Goal: Task Accomplishment & Management: Complete application form

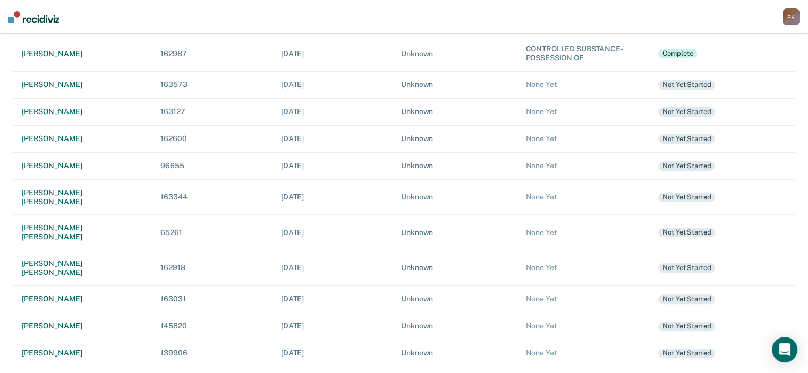
scroll to position [319, 0]
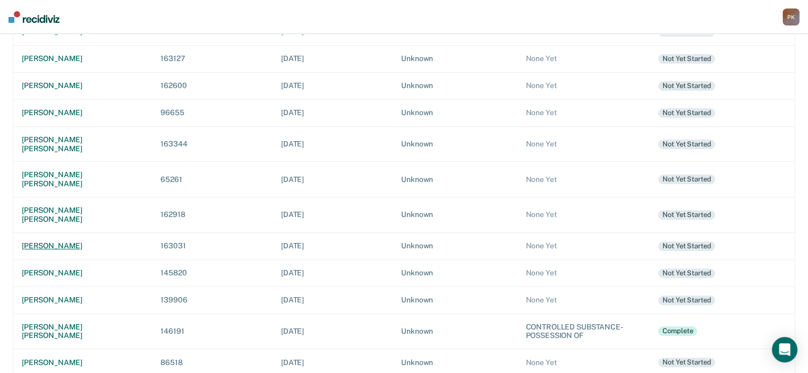
click at [75, 242] on div "karen renee norton" at bounding box center [83, 246] width 122 height 9
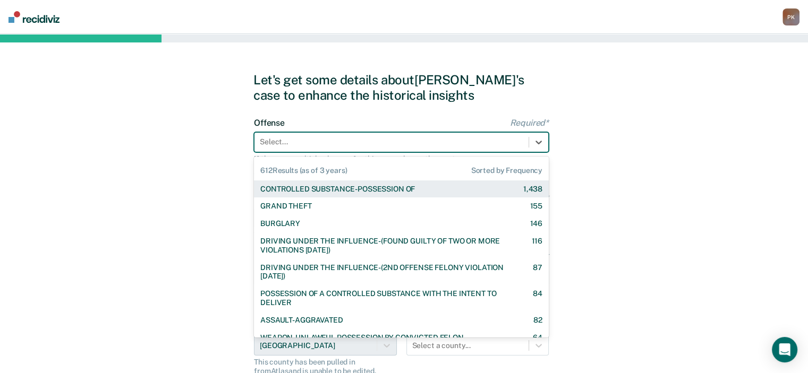
click at [501, 138] on div at bounding box center [391, 141] width 263 height 11
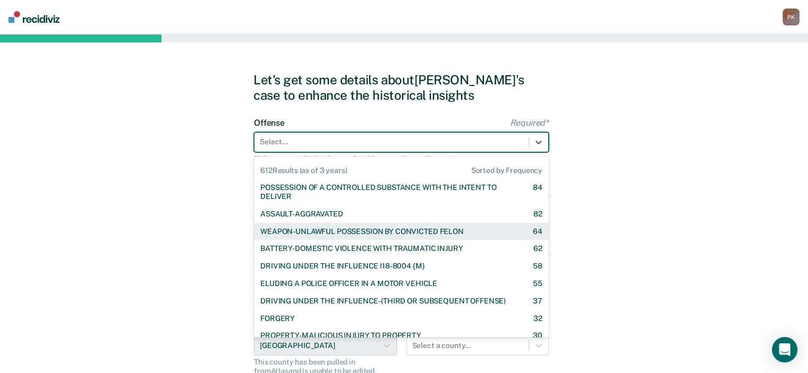
scroll to position [159, 0]
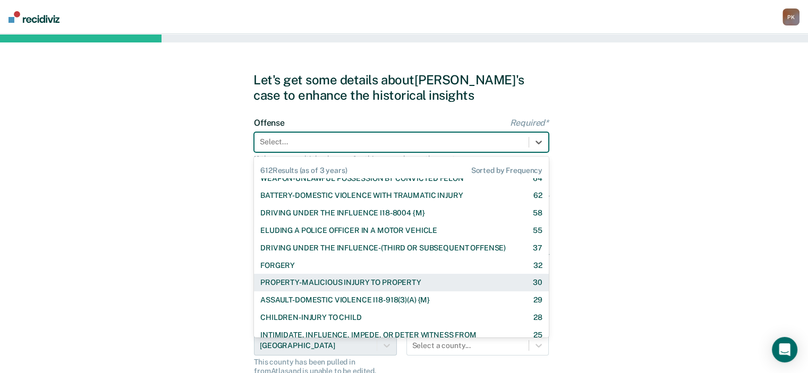
click at [400, 279] on div "PROPERTY-MALICIOUS INJURY TO PROPERTY" at bounding box center [340, 282] width 161 height 9
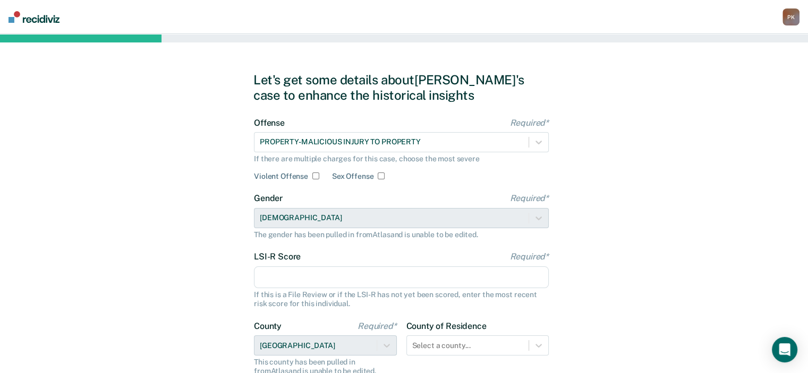
click at [397, 279] on input "LSI-R Score Required*" at bounding box center [401, 278] width 295 height 22
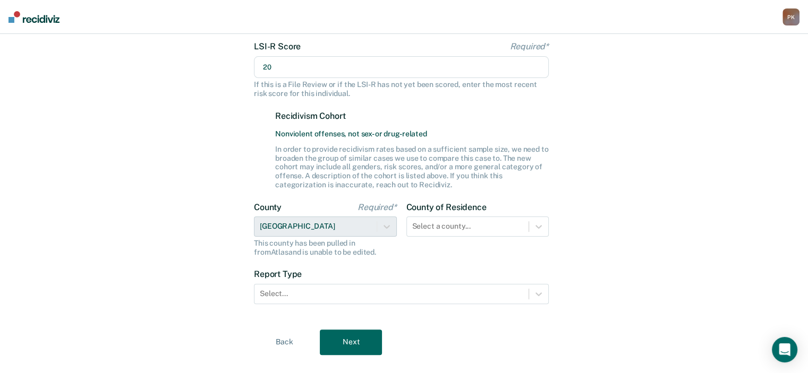
scroll to position [212, 0]
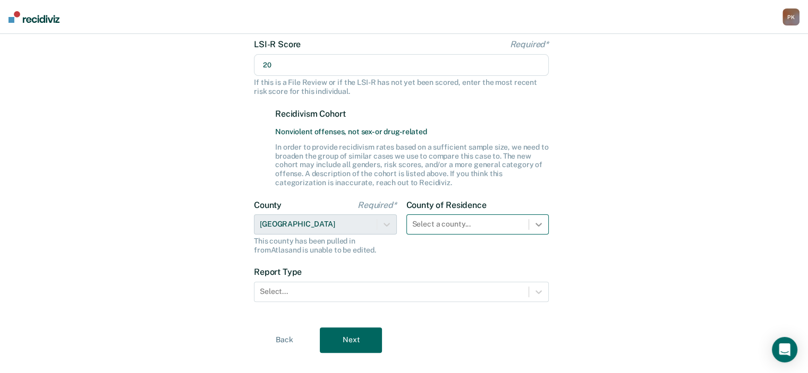
type input "20"
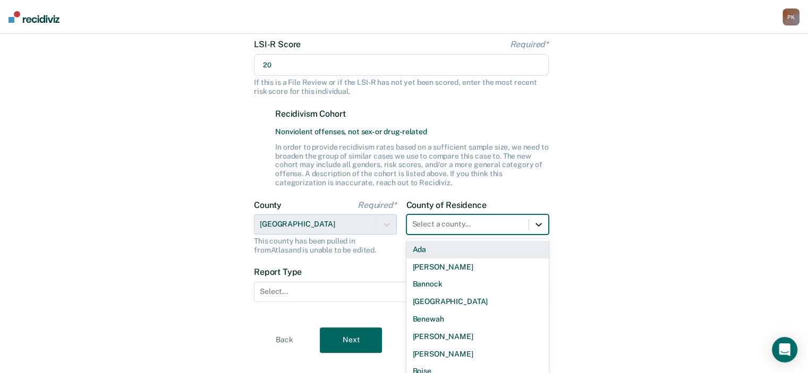
scroll to position [237, 0]
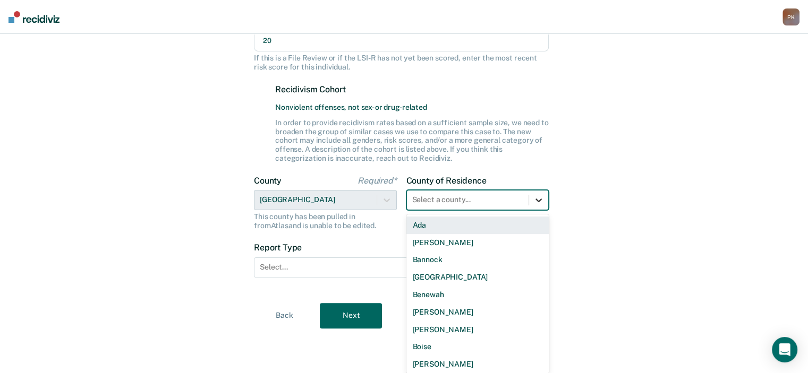
click at [539, 210] on div "44 results available. Use Up and Down to choose options, press Enter to select …" at bounding box center [477, 200] width 143 height 20
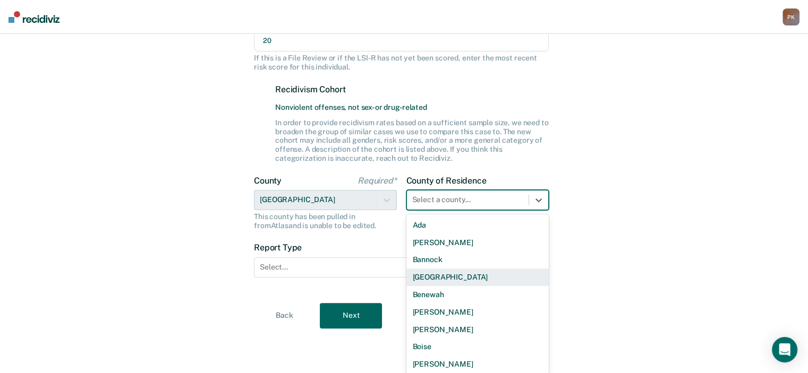
click at [433, 276] on div "Bear Lake" at bounding box center [477, 278] width 143 height 18
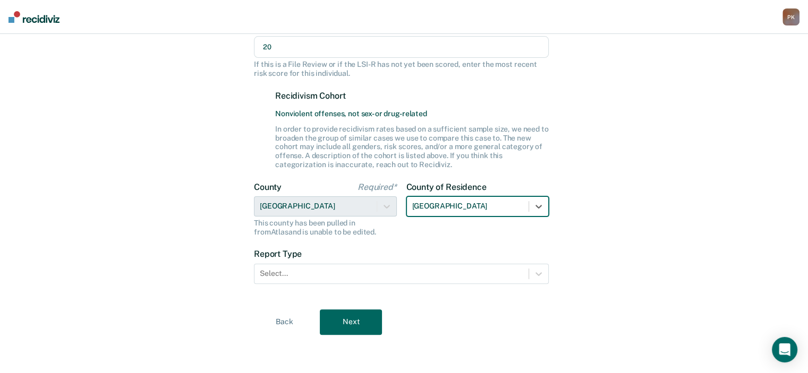
scroll to position [230, 0]
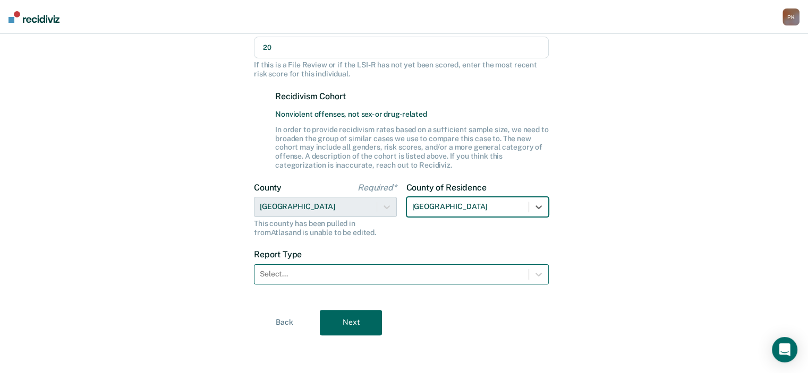
click at [495, 276] on div at bounding box center [391, 274] width 263 height 11
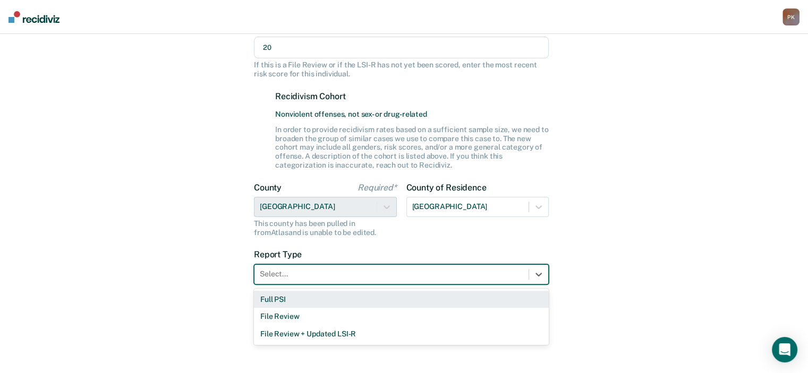
click at [391, 301] on div "Full PSI" at bounding box center [401, 300] width 295 height 18
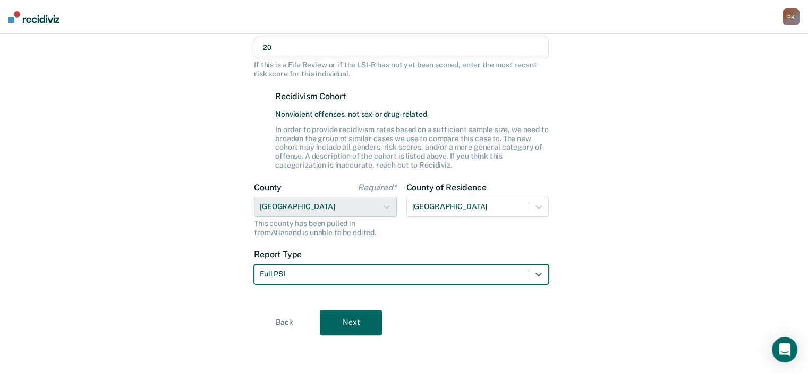
drag, startPoint x: 342, startPoint y: 325, endPoint x: 463, endPoint y: 318, distance: 121.3
click at [342, 326] on button "Next" at bounding box center [351, 322] width 62 height 25
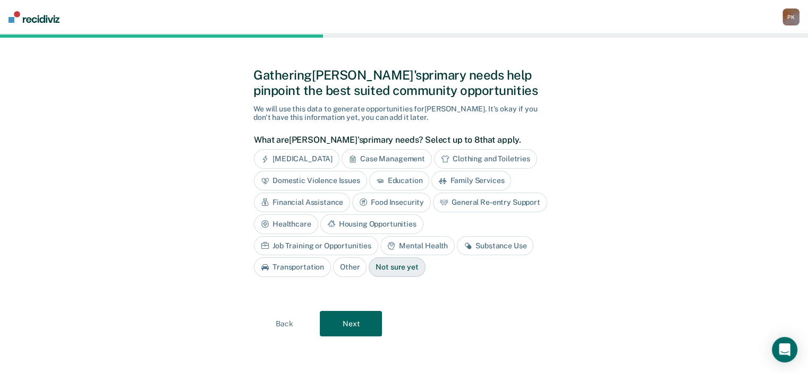
click at [344, 180] on div "Domestic Violence Issues" at bounding box center [310, 181] width 113 height 20
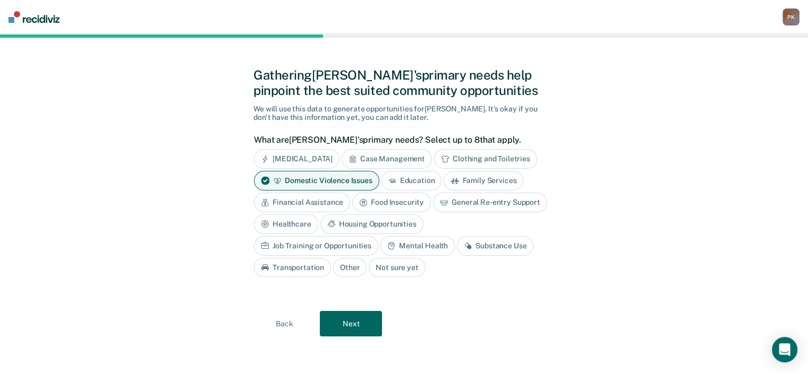
click at [460, 182] on div "Family Services" at bounding box center [483, 181] width 80 height 20
click at [315, 202] on div "Financial Assistance" at bounding box center [302, 203] width 96 height 20
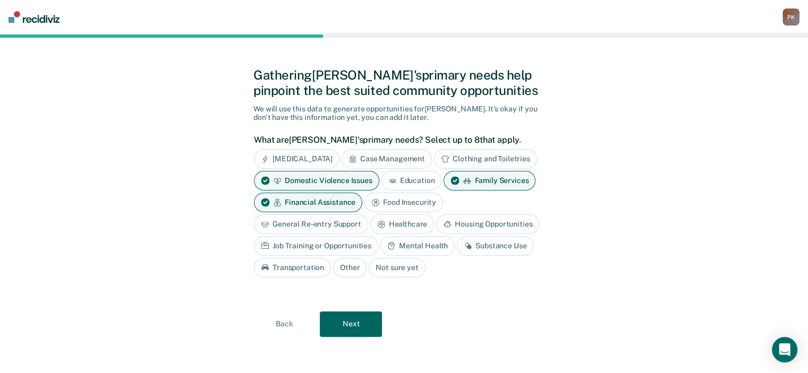
click at [391, 203] on div "Food Insecurity" at bounding box center [403, 203] width 79 height 20
click at [469, 222] on div "Housing Opportunities" at bounding box center [487, 225] width 103 height 20
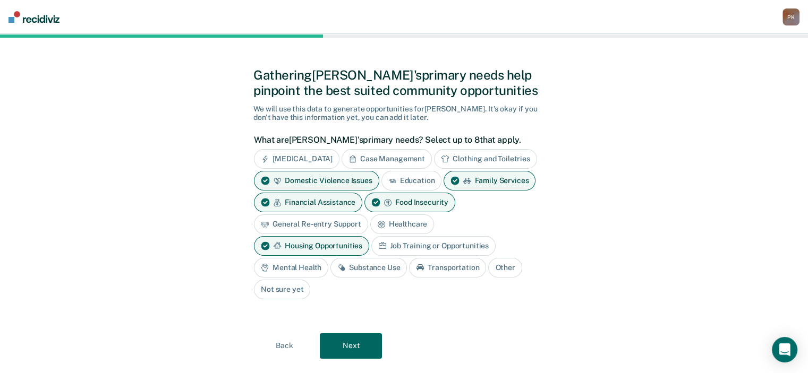
click at [296, 265] on div "Mental Health" at bounding box center [291, 268] width 74 height 20
click at [352, 343] on button "Next" at bounding box center [351, 346] width 62 height 25
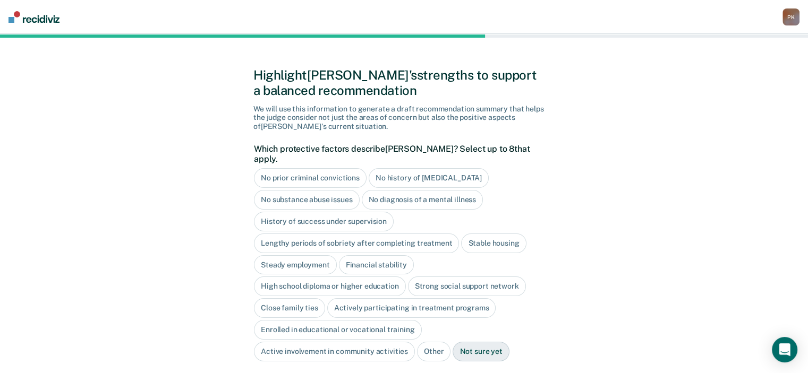
scroll to position [58, 0]
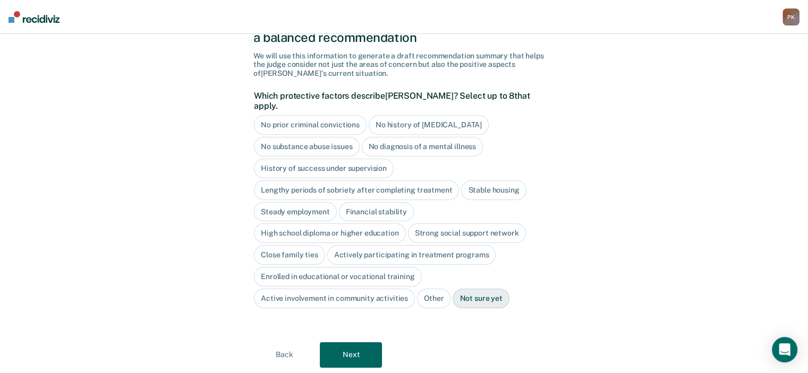
click at [332, 115] on div "No prior criminal convictions" at bounding box center [310, 125] width 113 height 20
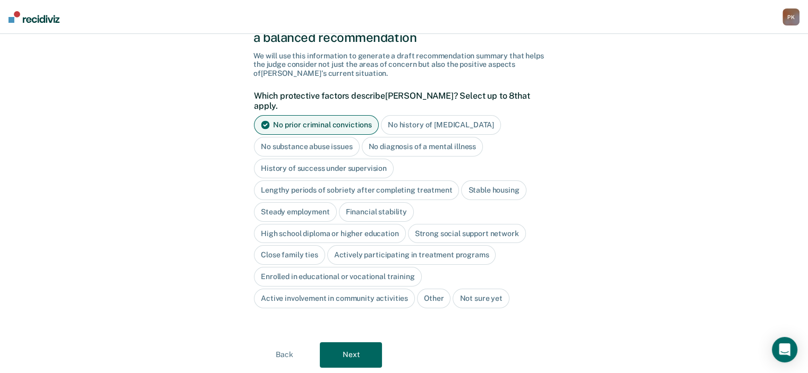
click at [404, 115] on div "No history of violent behavior" at bounding box center [441, 125] width 120 height 20
click at [341, 139] on div "No substance abuse issues" at bounding box center [307, 147] width 106 height 20
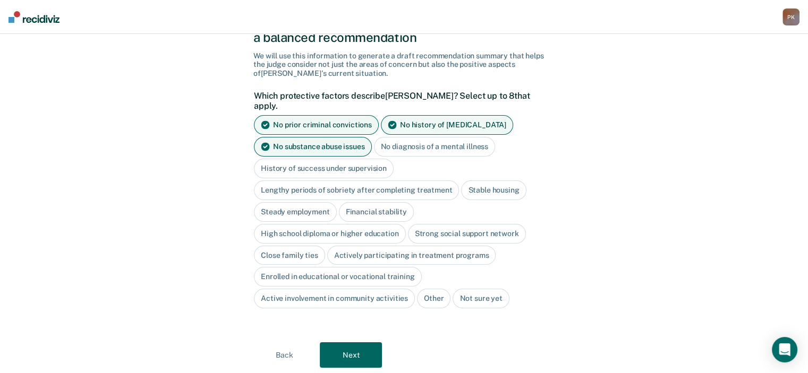
click at [344, 225] on div "High school diploma or higher education" at bounding box center [330, 234] width 152 height 20
click at [353, 343] on button "Next" at bounding box center [351, 355] width 62 height 25
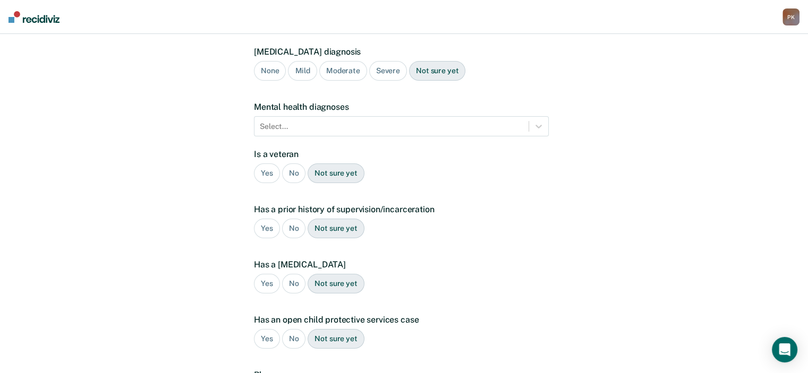
scroll to position [0, 0]
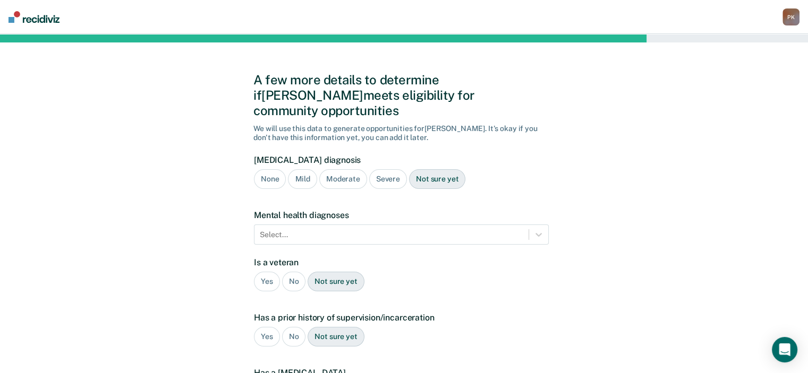
click at [269, 169] on div "None" at bounding box center [270, 179] width 32 height 20
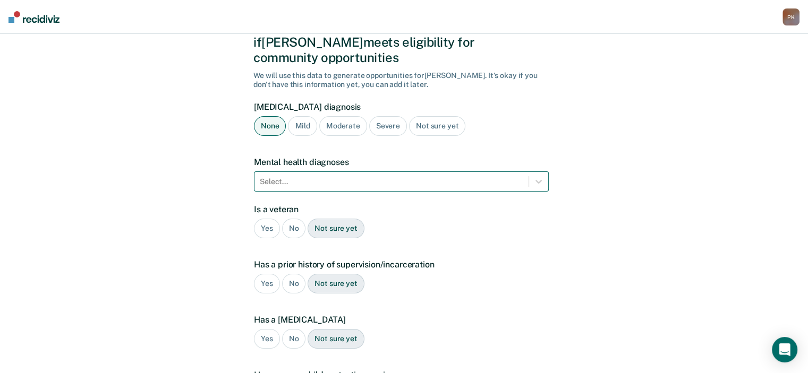
click at [433, 176] on div at bounding box center [391, 181] width 263 height 11
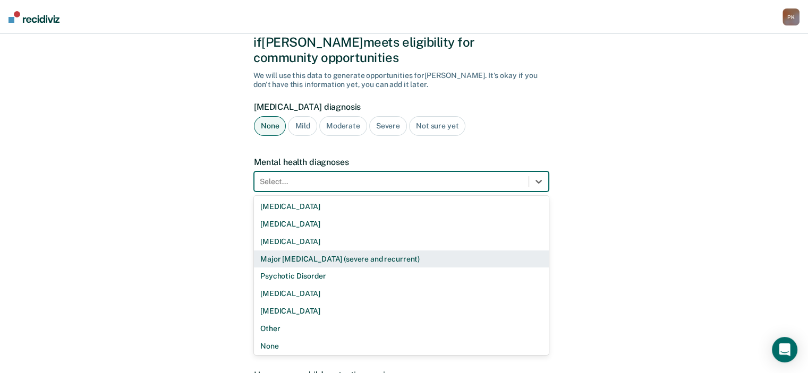
click at [368, 251] on div "Major Depressive Disorder (severe and recurrent)" at bounding box center [401, 260] width 295 height 18
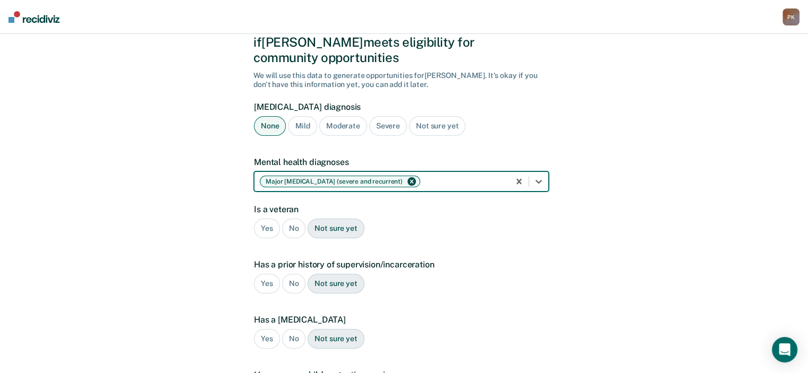
click at [294, 219] on div "No" at bounding box center [294, 229] width 24 height 20
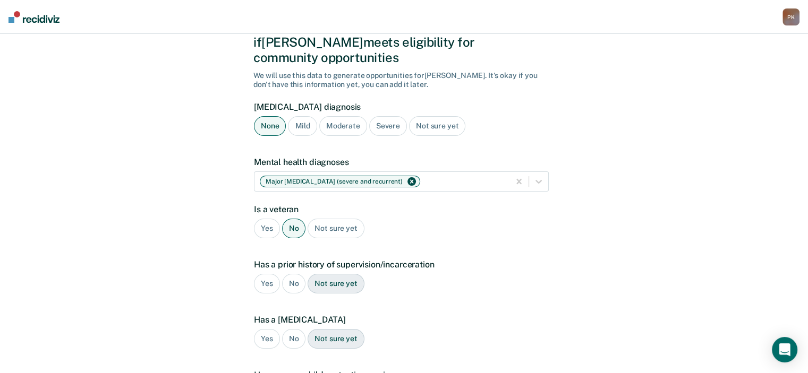
click at [289, 274] on div "No" at bounding box center [294, 284] width 24 height 20
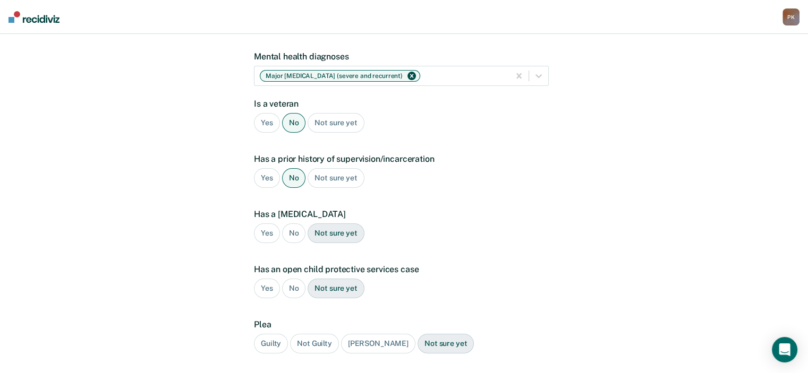
scroll to position [159, 0]
click at [295, 223] on div "No" at bounding box center [294, 233] width 24 height 20
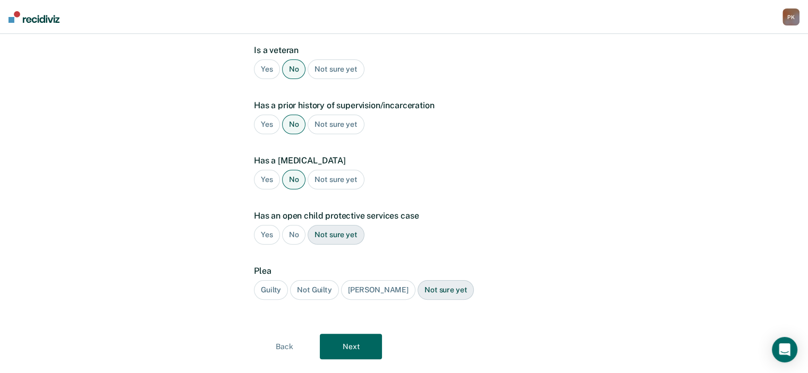
click at [293, 225] on div "No" at bounding box center [294, 235] width 24 height 20
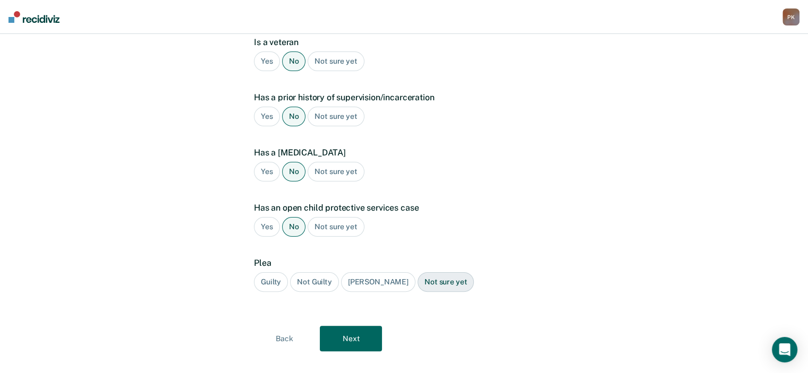
drag, startPoint x: 273, startPoint y: 261, endPoint x: 275, endPoint y: 266, distance: 5.5
click at [274, 272] on div "Guilty" at bounding box center [271, 282] width 34 height 20
click at [335, 326] on button "Next" at bounding box center [351, 338] width 62 height 25
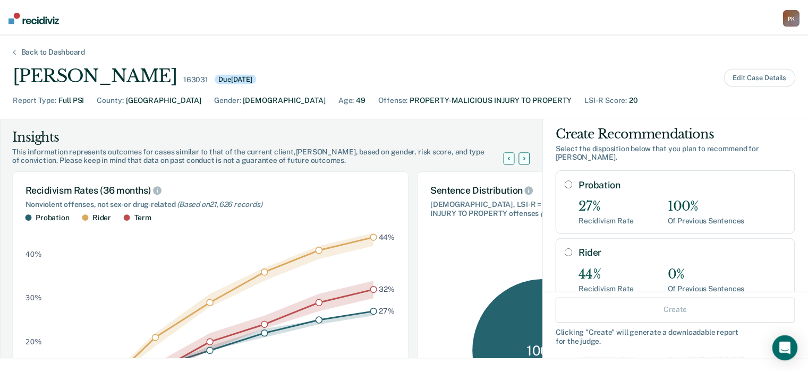
scroll to position [0, 0]
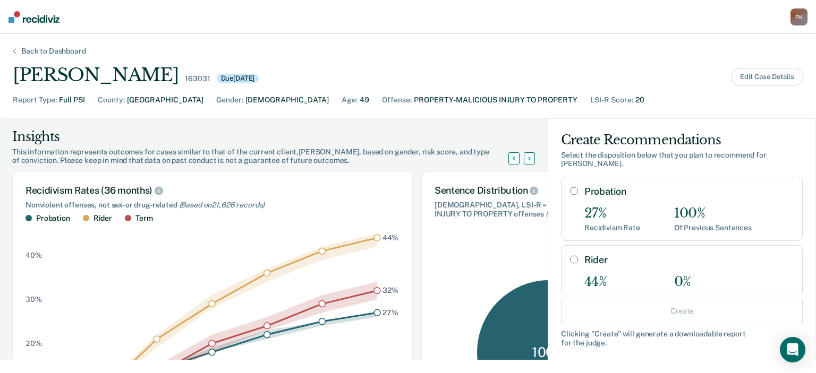
click at [570, 187] on input "Probation" at bounding box center [574, 191] width 8 height 8
radio input "true"
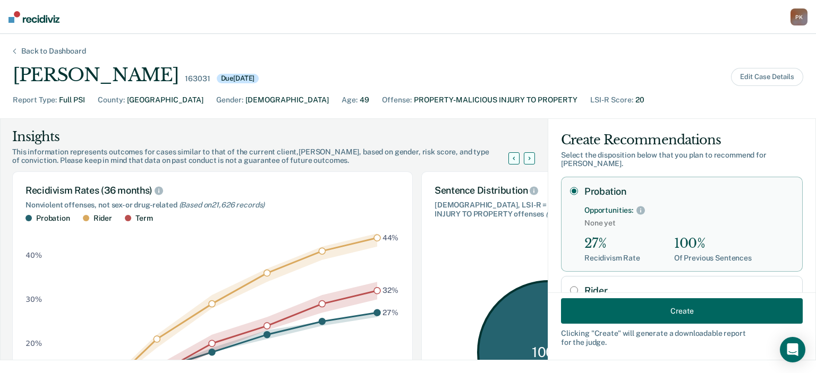
click at [647, 305] on button "Create" at bounding box center [682, 310] width 242 height 25
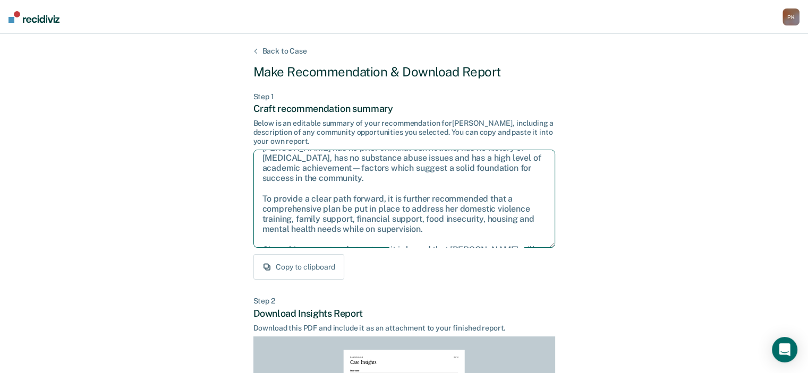
scroll to position [58, 0]
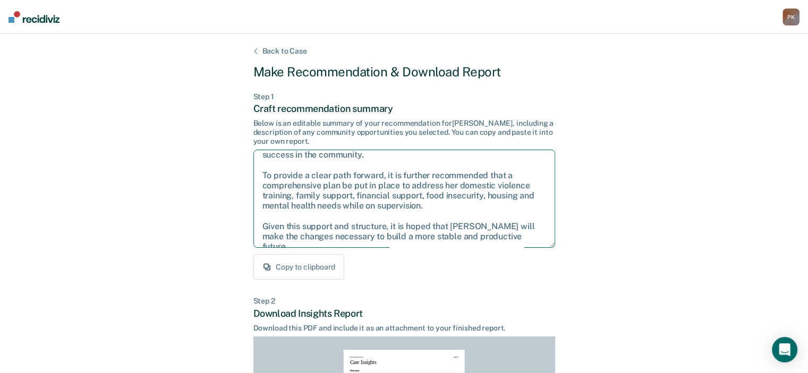
drag, startPoint x: 261, startPoint y: 161, endPoint x: 457, endPoint y: 215, distance: 202.5
click at [524, 240] on textarea "After careful consideration of the details of this case, it is recommended that…" at bounding box center [404, 199] width 302 height 98
click at [436, 285] on div "Back to Case Make Recommendation & Download Report Step 1 Craft recommendation …" at bounding box center [404, 320] width 302 height 546
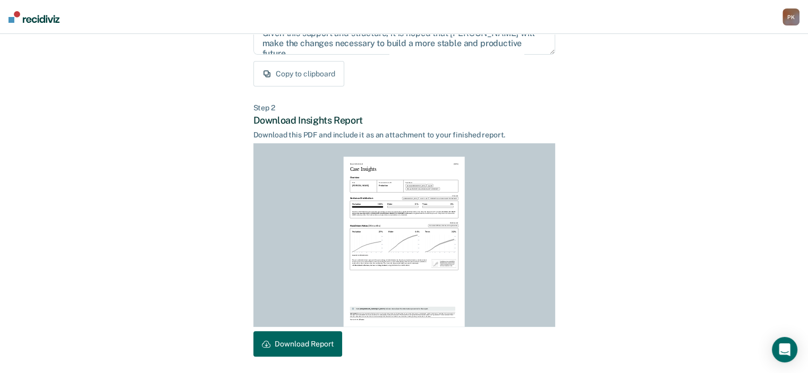
scroll to position [232, 0]
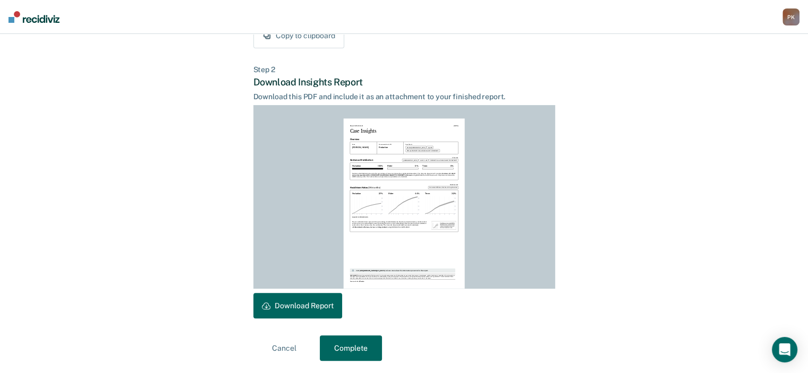
click at [303, 307] on button "Download Report" at bounding box center [297, 305] width 89 height 25
click at [348, 348] on button "Complete" at bounding box center [351, 348] width 62 height 25
